Goal: Transaction & Acquisition: Purchase product/service

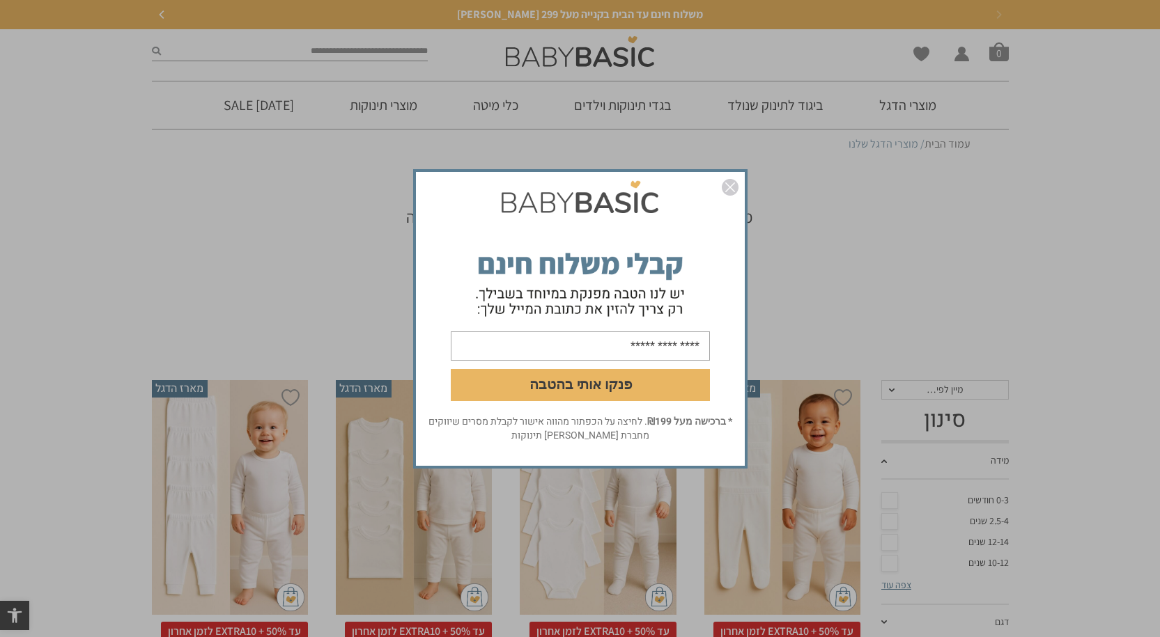
click at [734, 183] on img "סגור" at bounding box center [730, 187] width 17 height 17
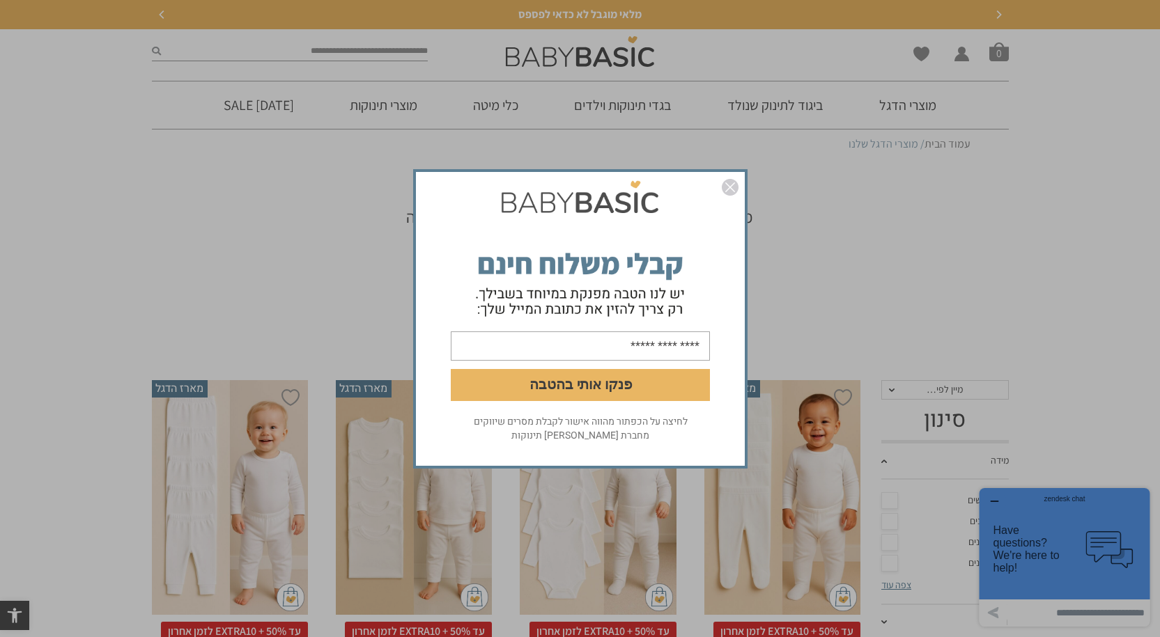
click at [724, 190] on img "סגור" at bounding box center [730, 187] width 17 height 17
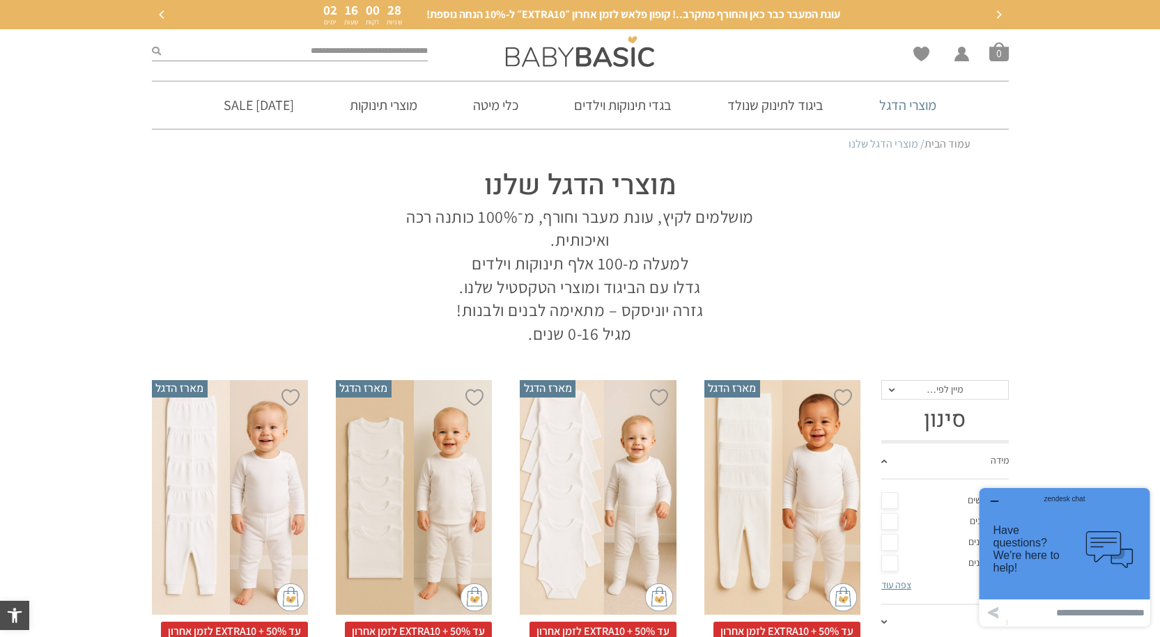
click at [913, 100] on link "מוצרי הדגל" at bounding box center [907, 105] width 99 height 47
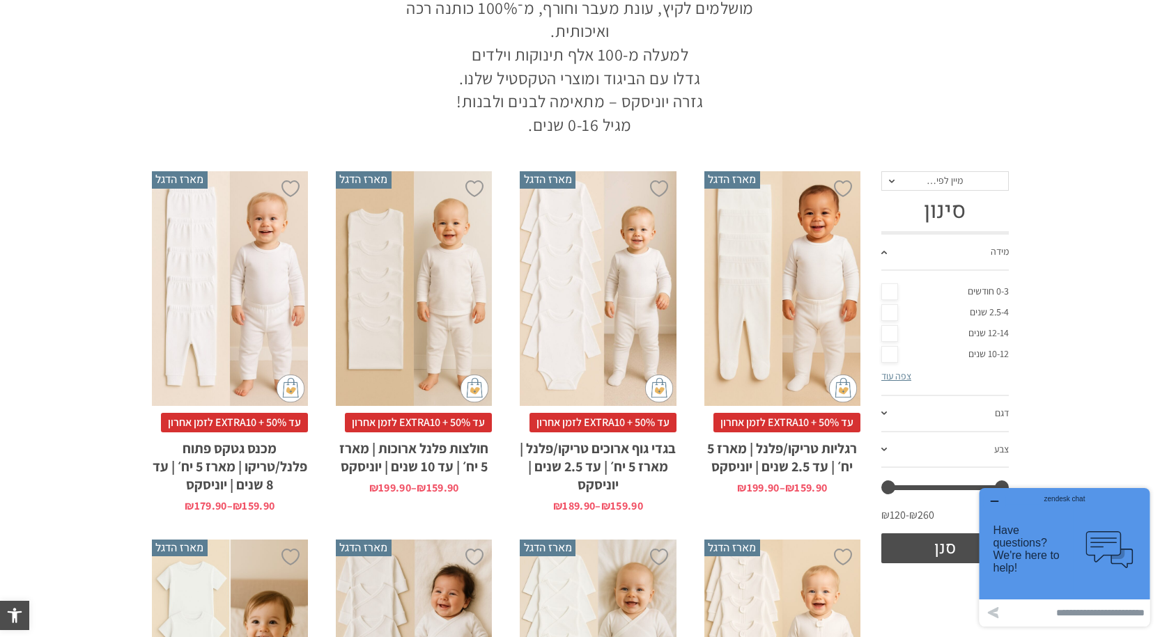
click at [416, 317] on div "x בחירת מידה 12-18m 18-24m 24-30m 2-5-4-שנים 4-6y 6-8-שנים 8-10y" at bounding box center [414, 288] width 156 height 235
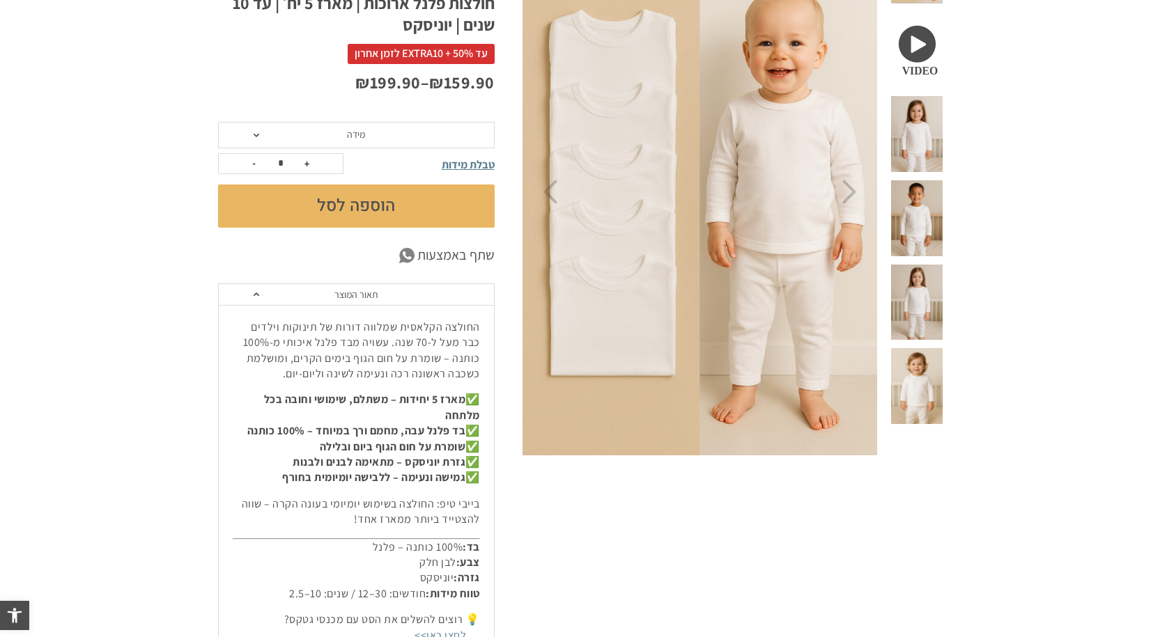
scroll to position [279, 0]
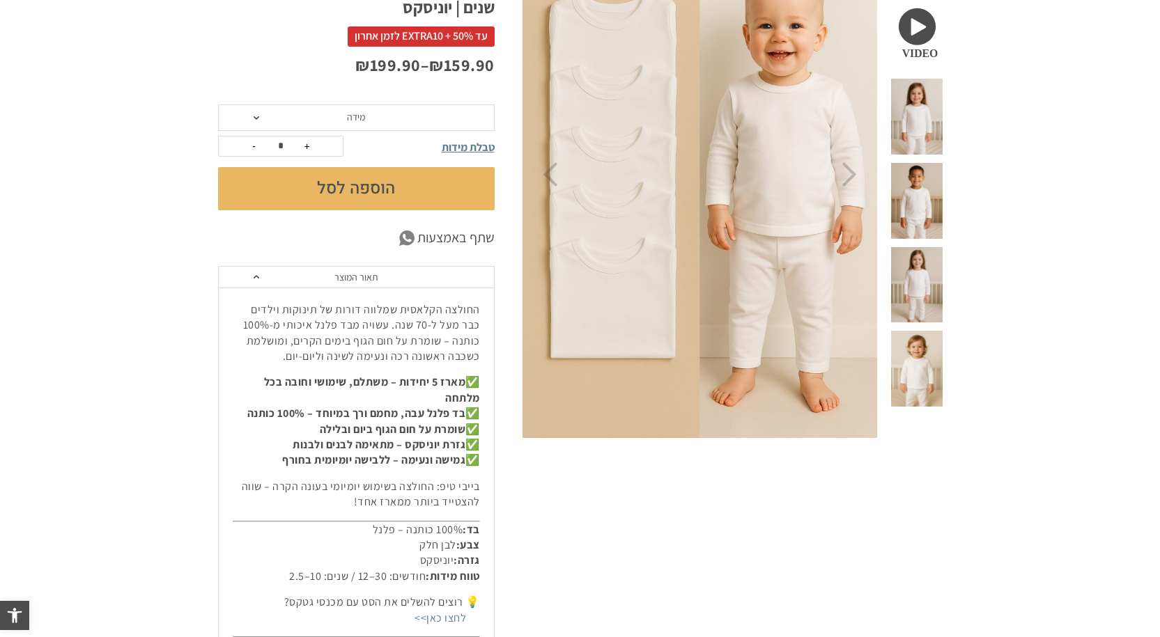
click at [258, 120] on span "מידה" at bounding box center [356, 118] width 277 height 26
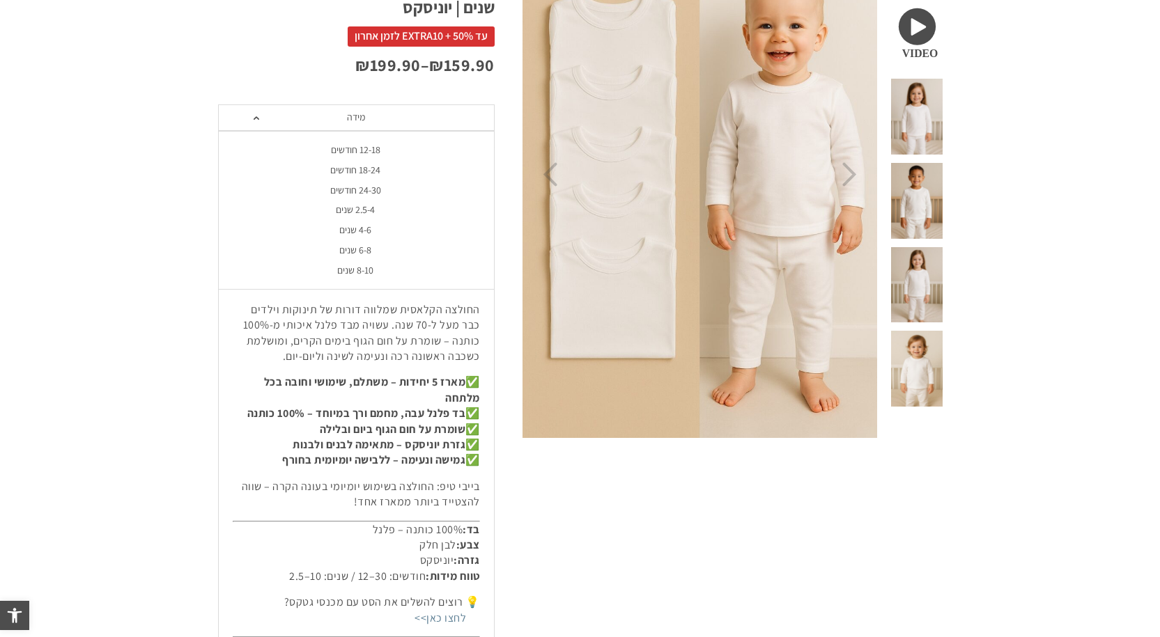
scroll to position [0, 0]
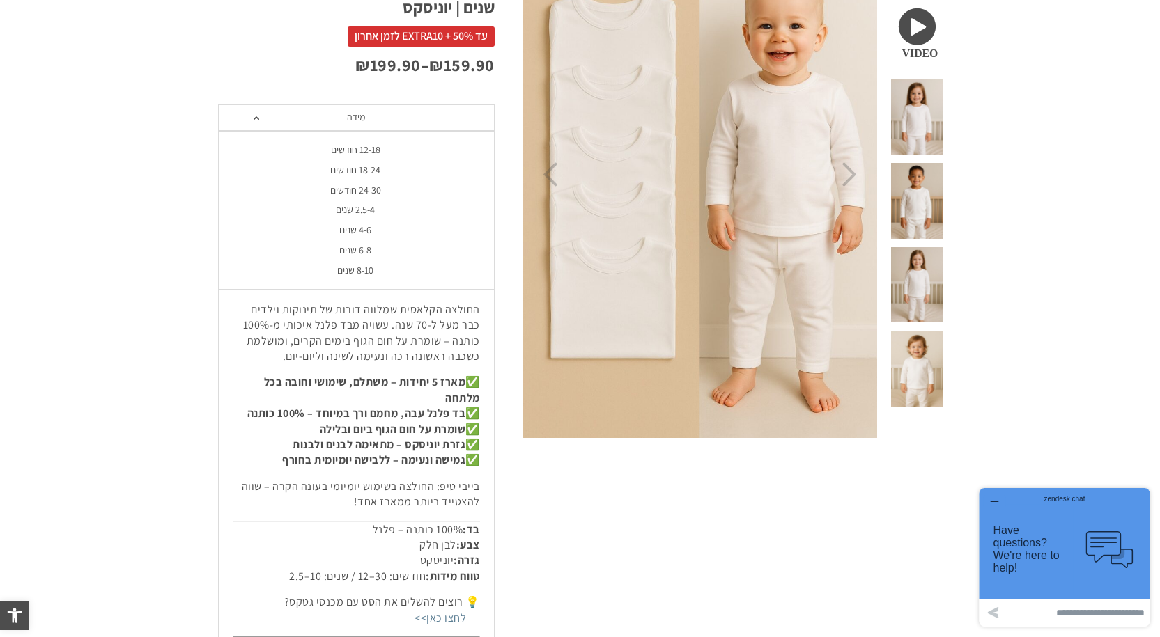
click at [354, 229] on div "4-6 שנים" at bounding box center [355, 230] width 277 height 12
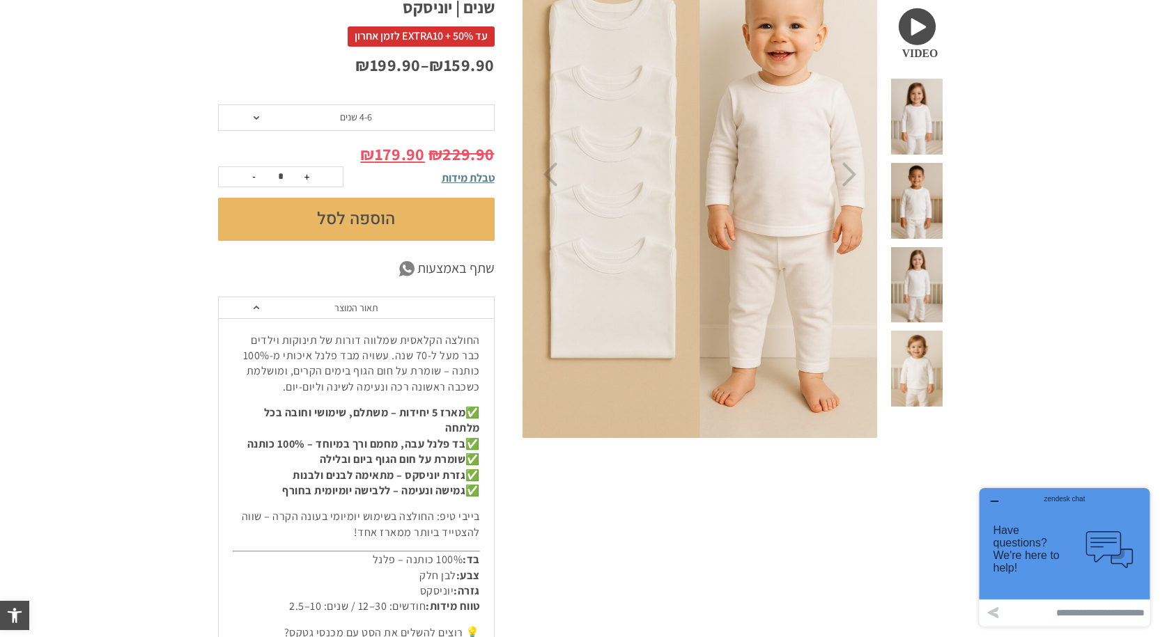
click at [993, 499] on icon "button" at bounding box center [994, 501] width 11 height 11
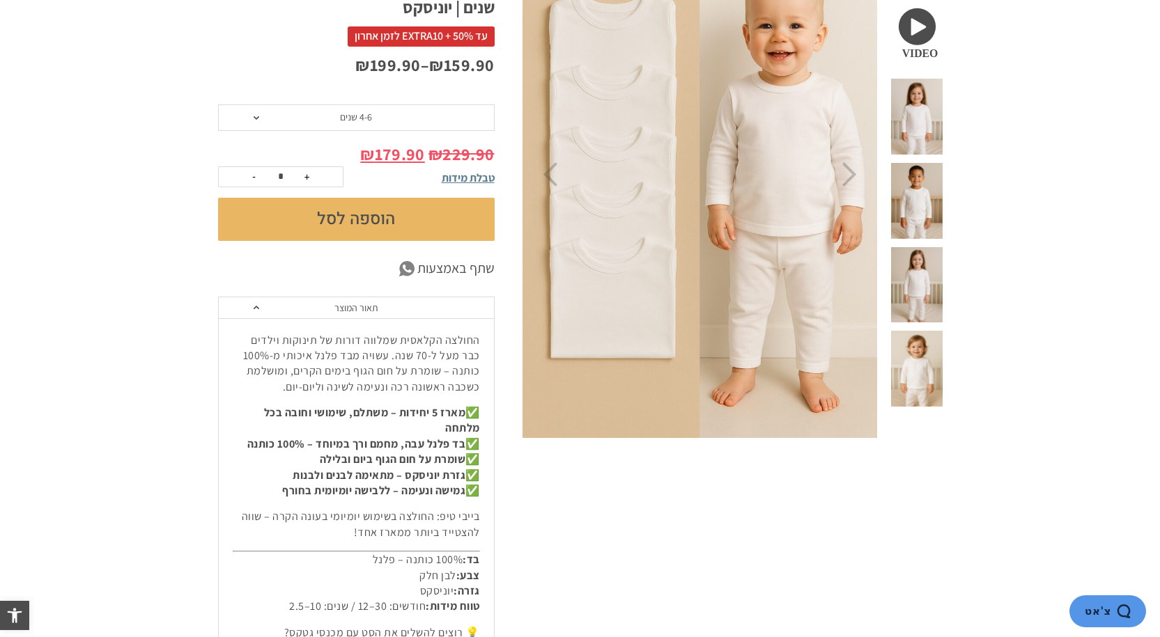
scroll to position [209, 0]
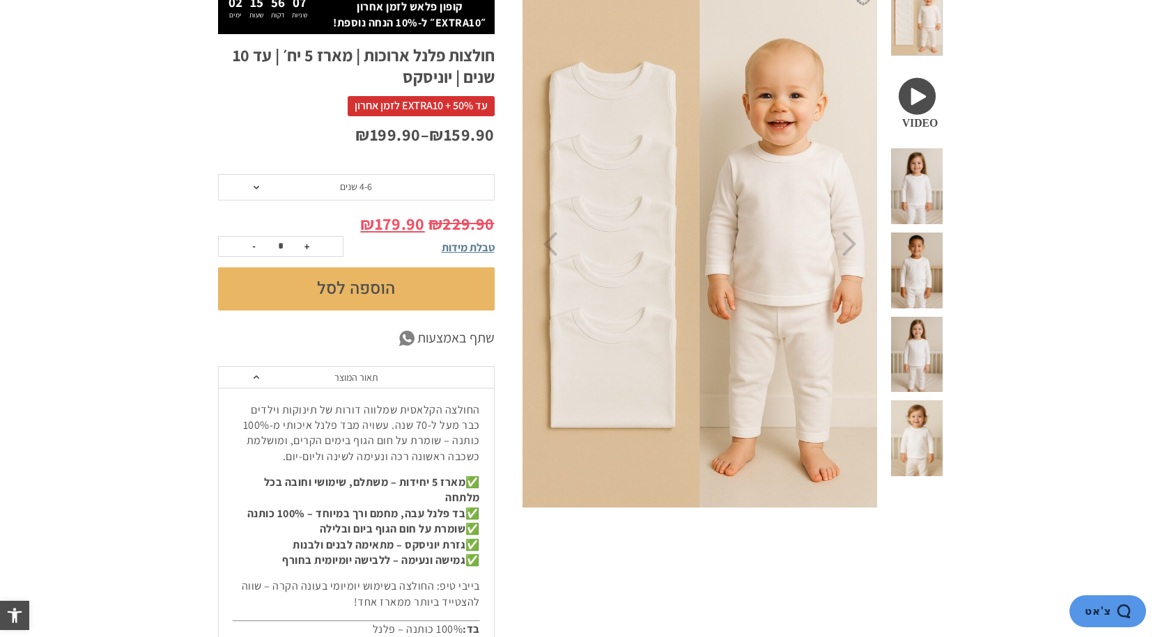
click at [375, 190] on span "4-6 שנים" at bounding box center [356, 187] width 277 height 26
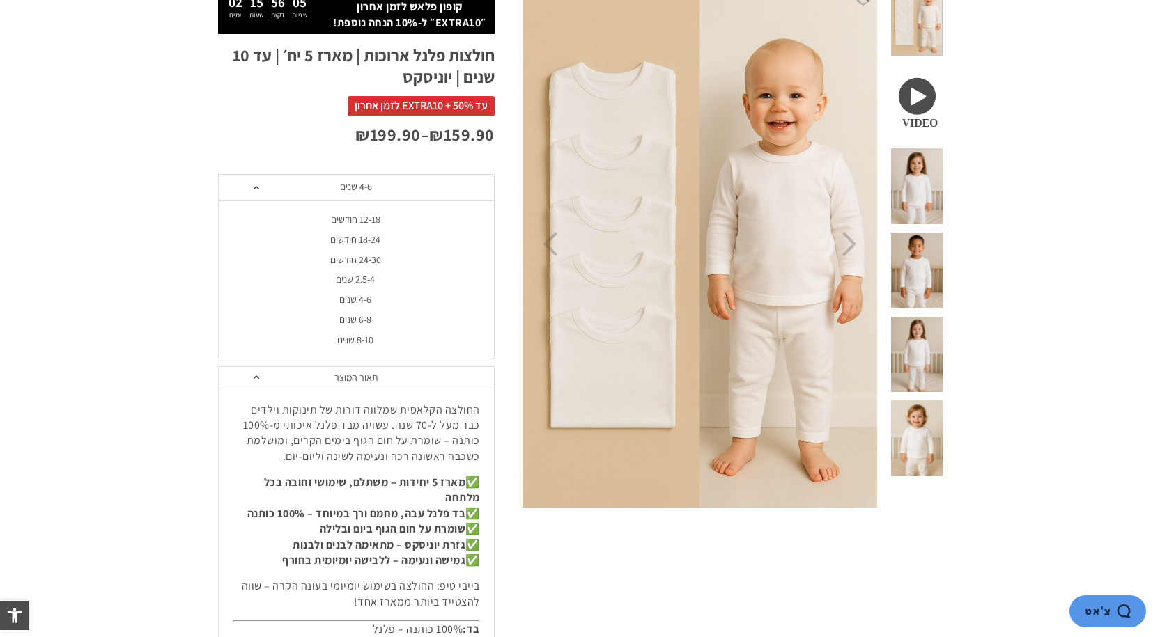
click at [364, 318] on div "6-8 שנים" at bounding box center [355, 320] width 277 height 12
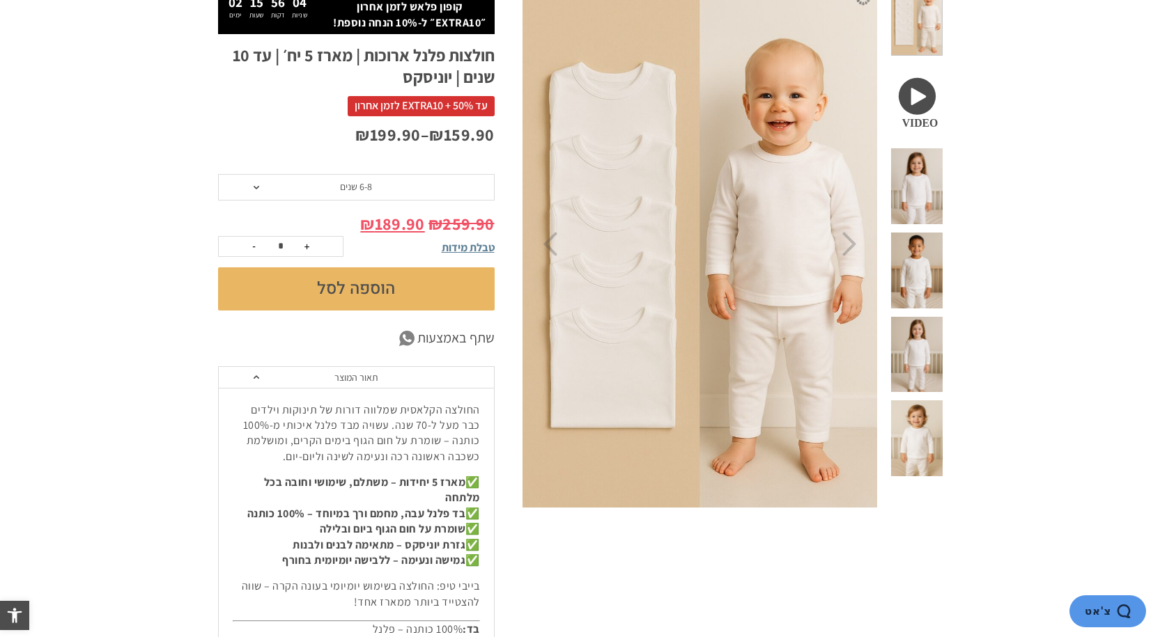
click at [382, 187] on span "6-8 שנים" at bounding box center [356, 187] width 277 height 26
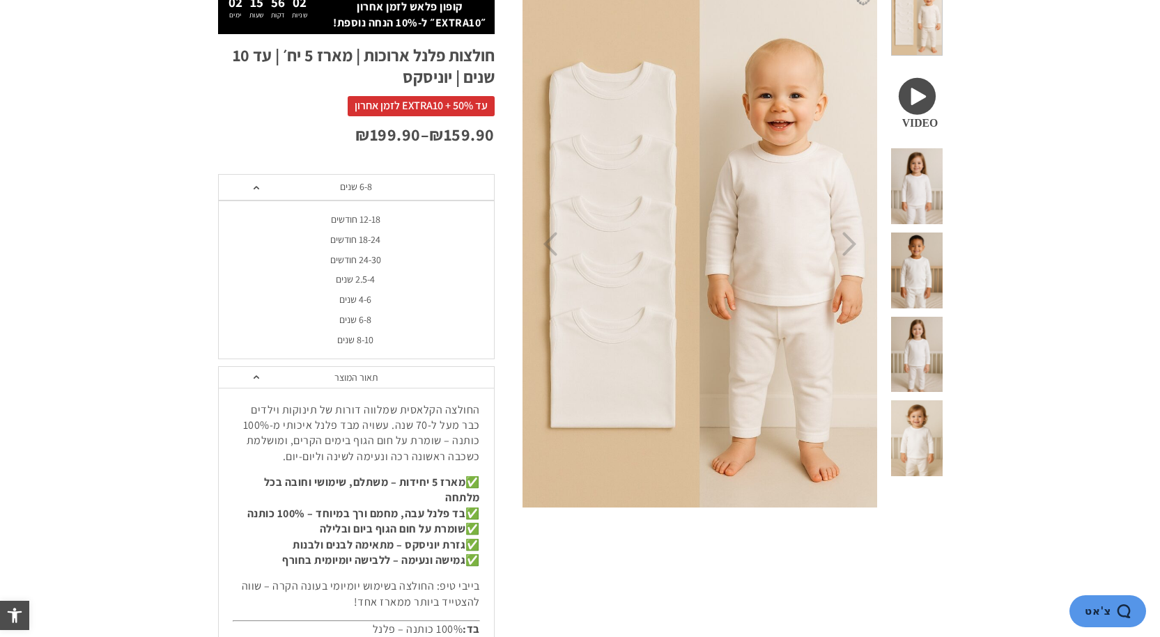
click at [384, 341] on div "8-10 שנים" at bounding box center [355, 340] width 277 height 12
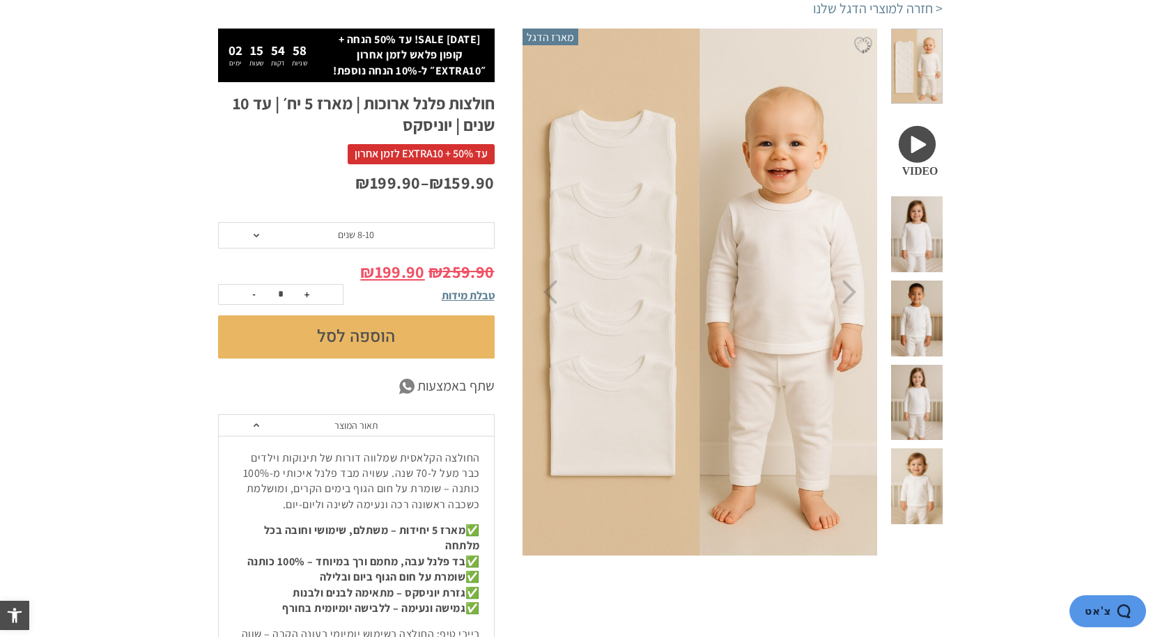
scroll to position [70, 0]
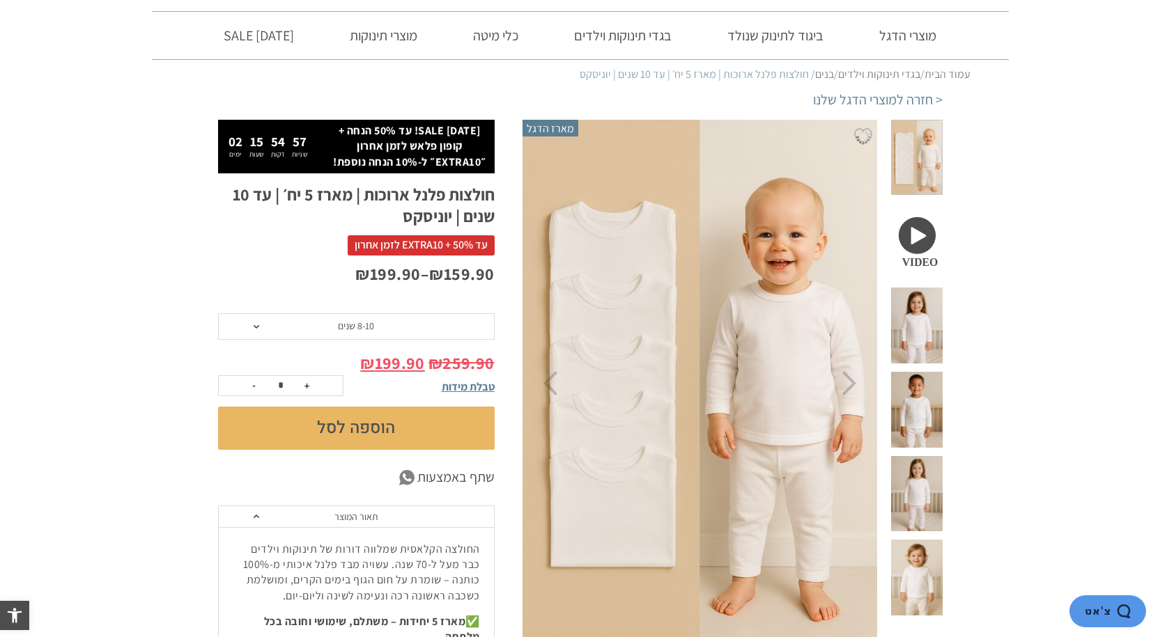
click at [326, 325] on span "8-10 שנים" at bounding box center [356, 327] width 277 height 26
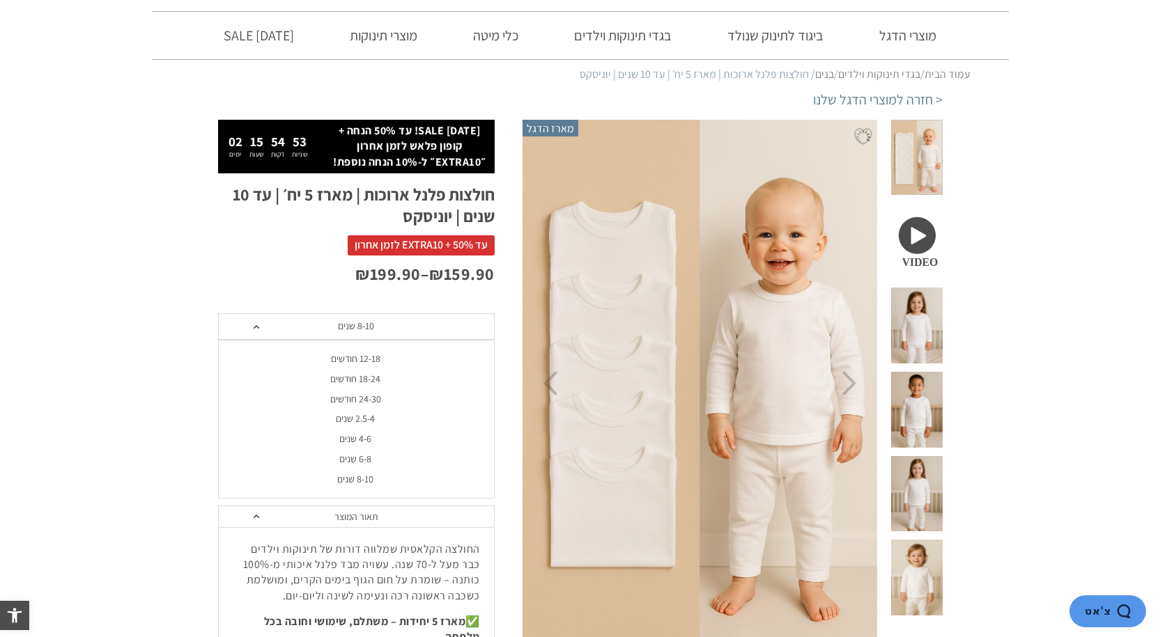
click at [366, 439] on div "4-6 שנים" at bounding box center [355, 439] width 277 height 12
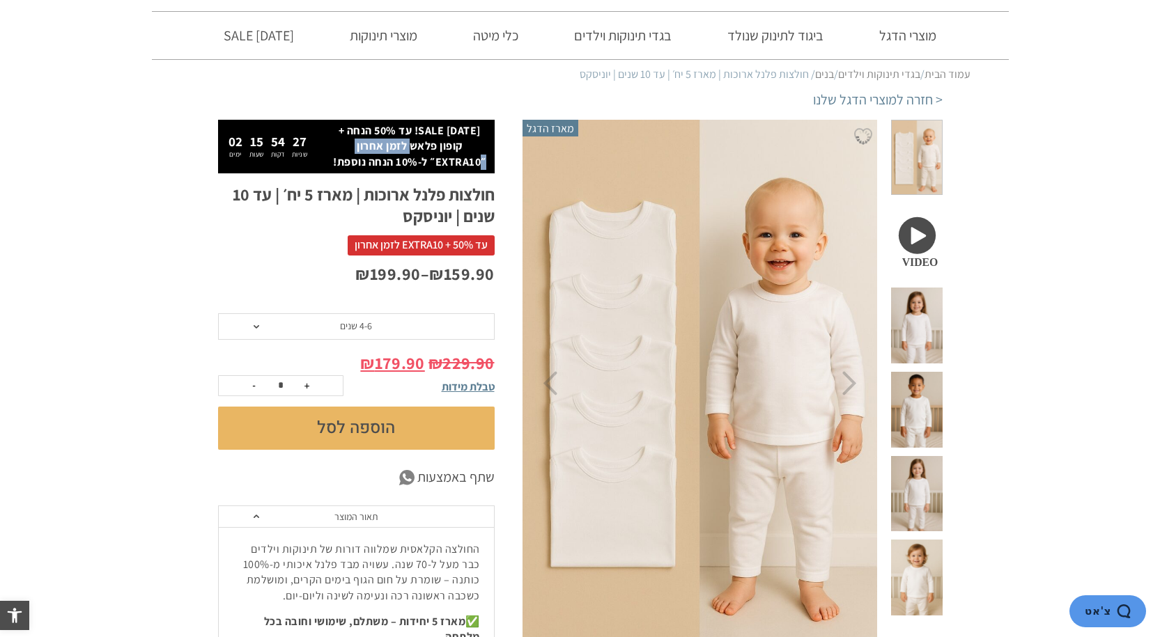
drag, startPoint x: 420, startPoint y: 148, endPoint x: 353, endPoint y: 153, distance: 67.1
click at [353, 153] on p "[DATE] SALE! עד 50% הנחה + קופון פלאש לזמן אחרון ״EXTRA10״ ל-10% הנחה נוספת!" at bounding box center [409, 146] width 155 height 47
